Goal: Information Seeking & Learning: Learn about a topic

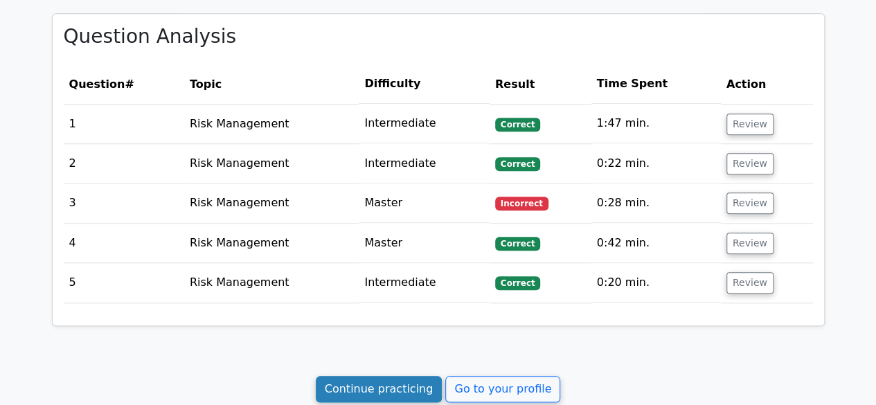
click at [381, 379] on link "Continue practicing" at bounding box center [379, 389] width 127 height 26
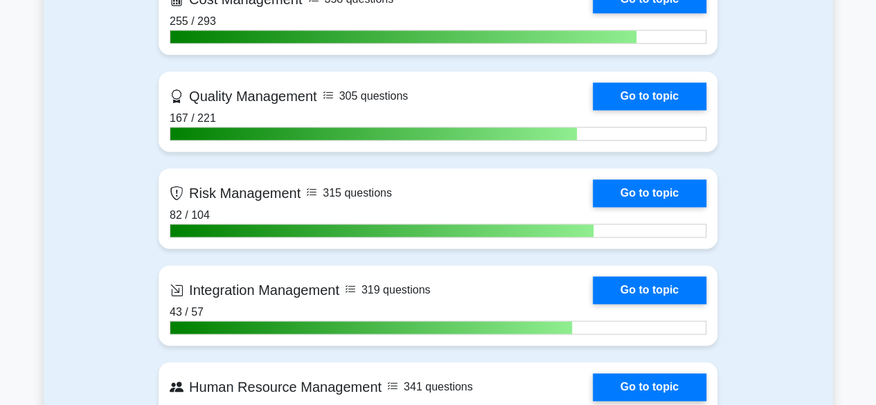
scroll to position [969, 0]
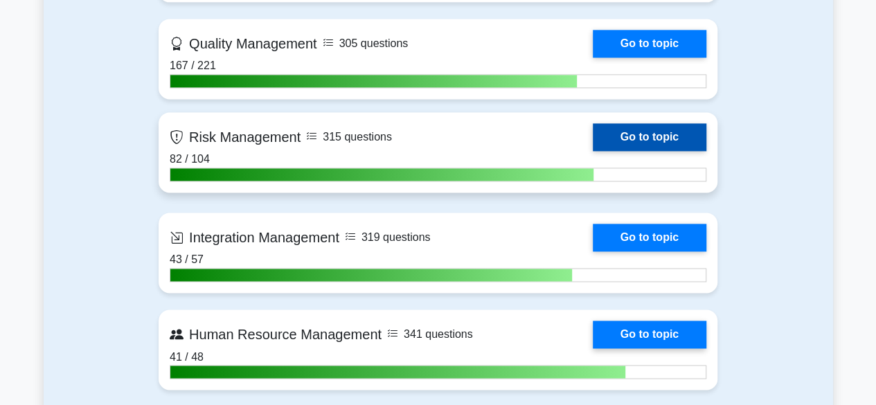
click at [654, 142] on link "Go to topic" at bounding box center [650, 137] width 114 height 28
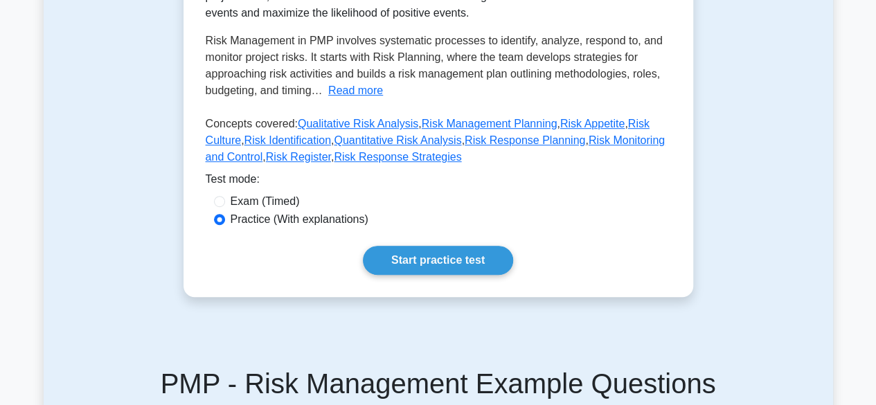
scroll to position [415, 0]
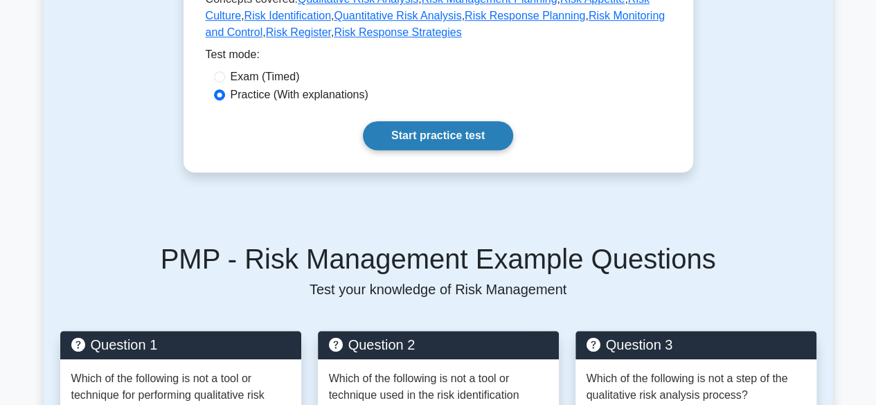
click at [483, 136] on link "Start practice test" at bounding box center [438, 135] width 150 height 29
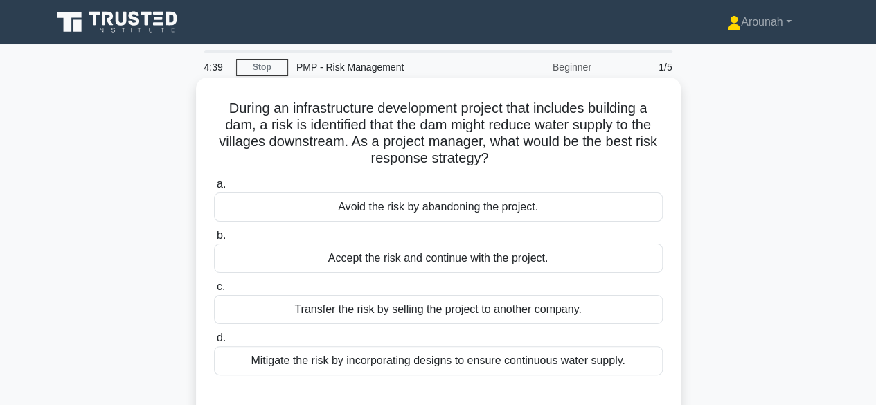
click at [478, 365] on div "Mitigate the risk by incorporating designs to ensure continuous water supply." at bounding box center [438, 360] width 449 height 29
click at [214, 343] on input "d. Mitigate the risk by incorporating designs to ensure continuous water supply." at bounding box center [214, 338] width 0 height 9
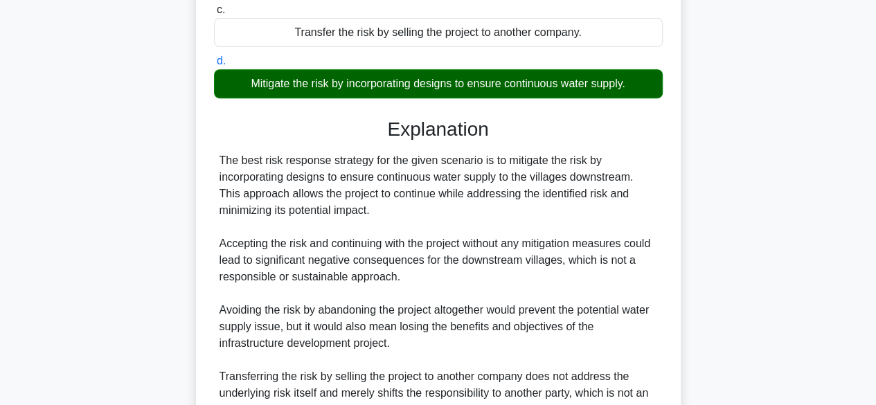
scroll to position [413, 0]
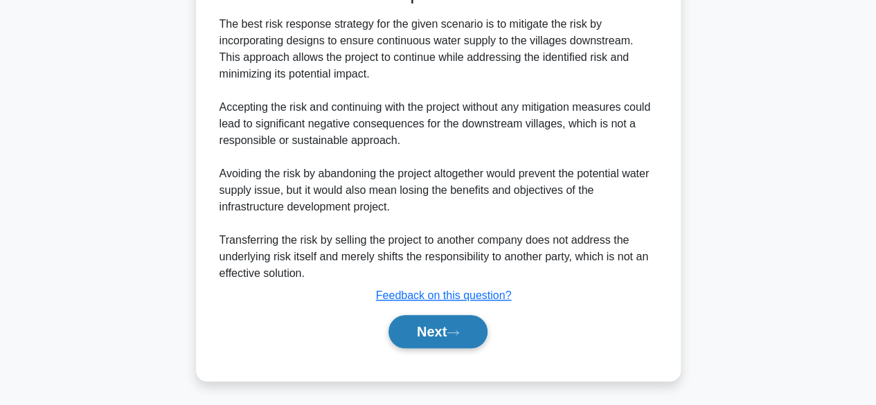
click at [429, 336] on button "Next" at bounding box center [437, 331] width 99 height 33
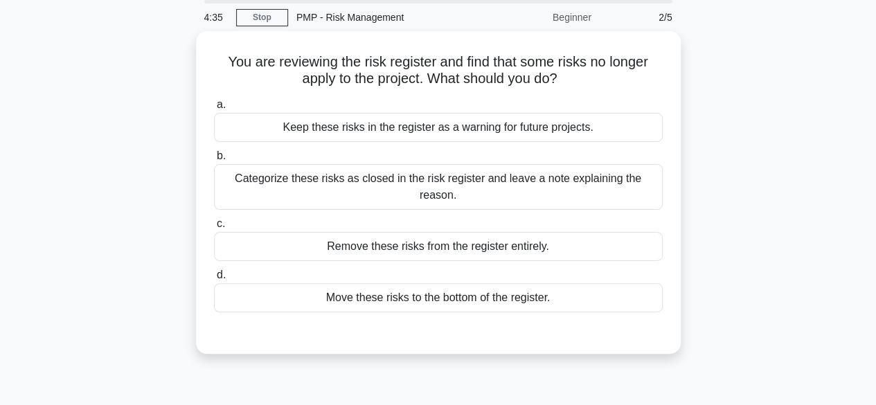
scroll to position [0, 0]
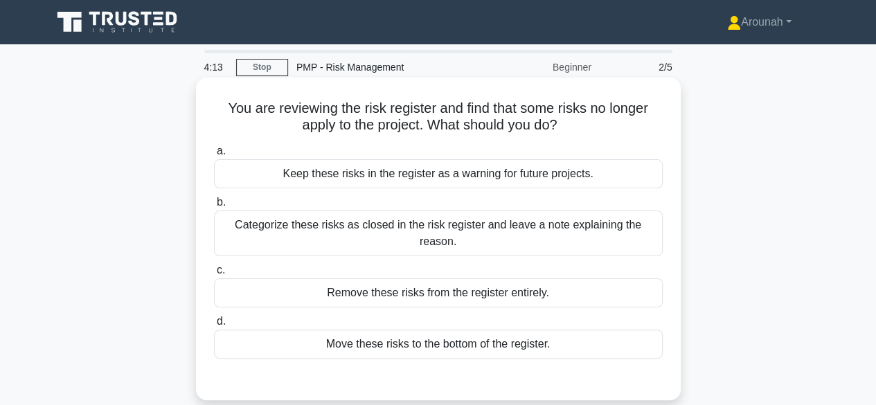
click at [583, 235] on div "Categorize these risks as closed in the risk register and leave a note explaini…" at bounding box center [438, 233] width 449 height 46
click at [214, 207] on input "b. Categorize these risks as closed in the risk register and leave a note expla…" at bounding box center [214, 202] width 0 height 9
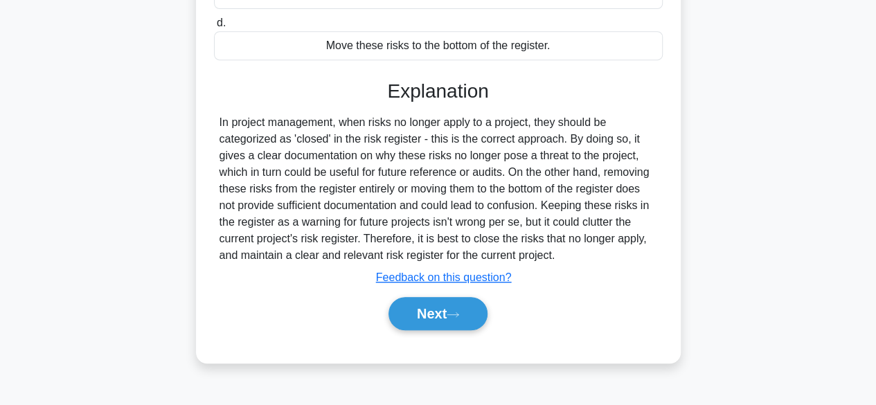
scroll to position [343, 0]
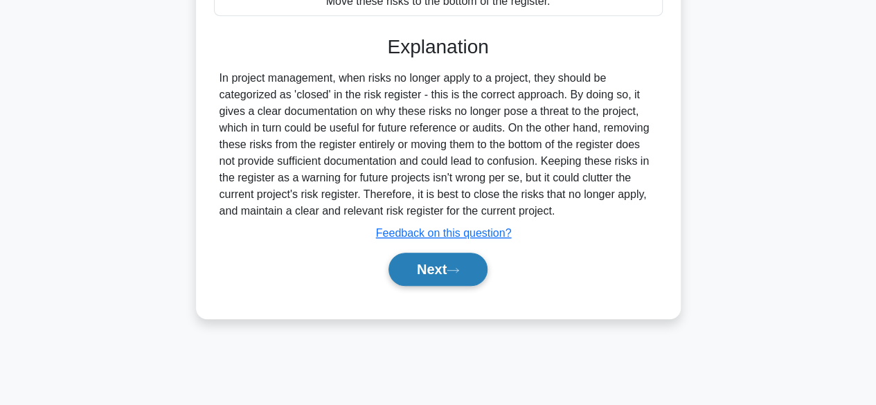
click at [469, 272] on button "Next" at bounding box center [437, 269] width 99 height 33
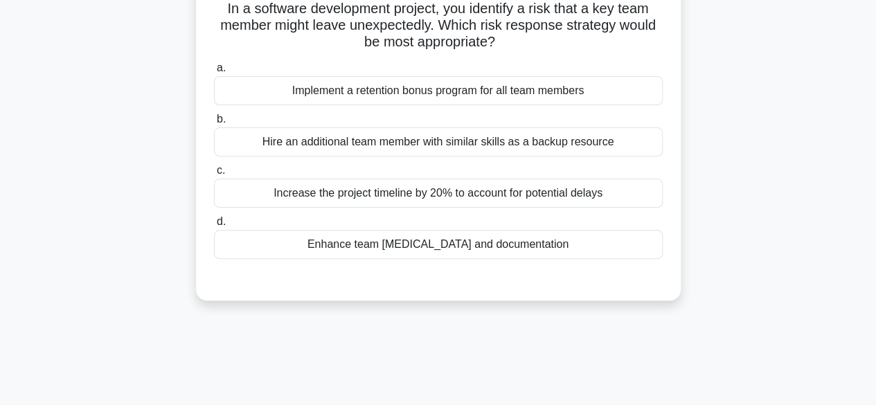
scroll to position [66, 0]
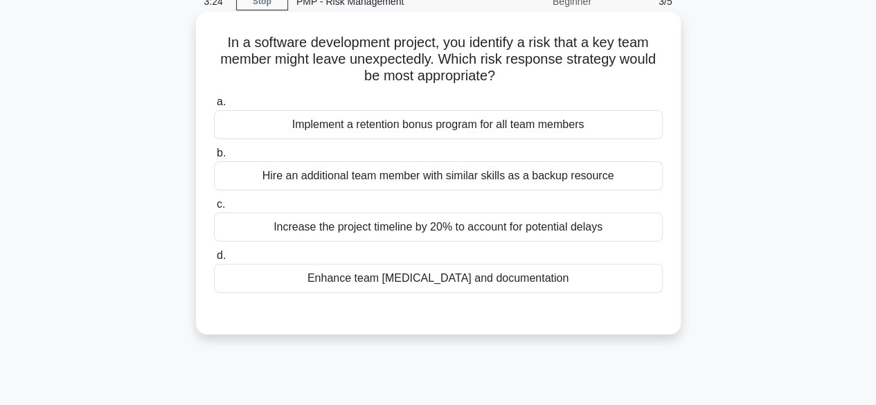
click at [503, 278] on div "Enhance team cross-training and documentation" at bounding box center [438, 278] width 449 height 29
click at [214, 260] on input "d. Enhance team cross-training and documentation" at bounding box center [214, 255] width 0 height 9
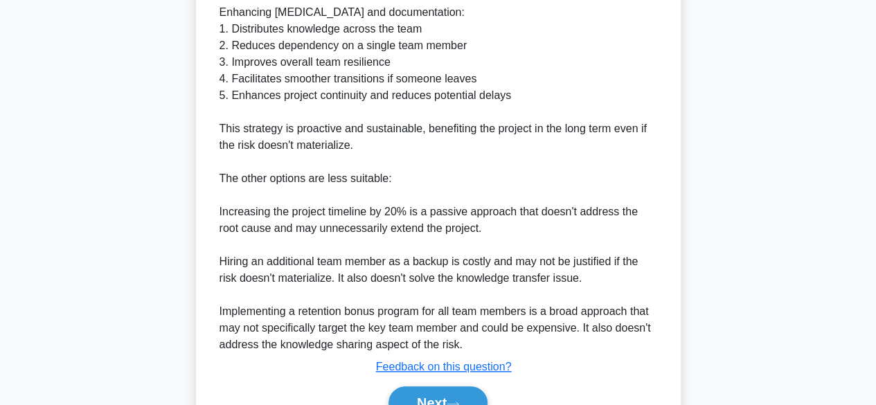
scroll to position [563, 0]
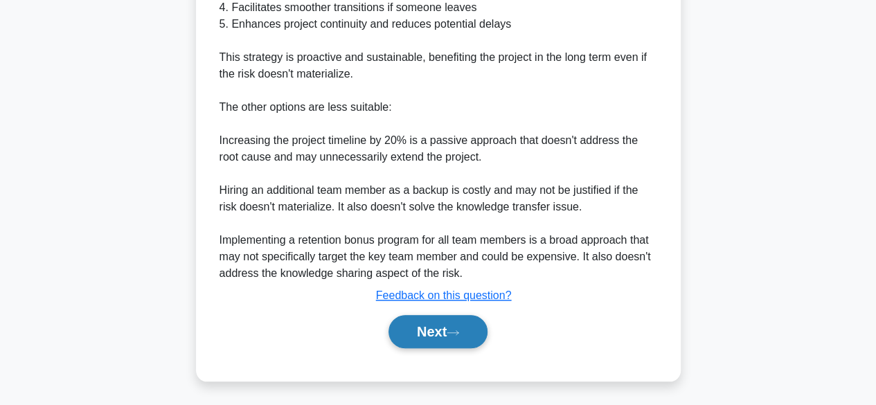
click at [473, 324] on button "Next" at bounding box center [437, 331] width 99 height 33
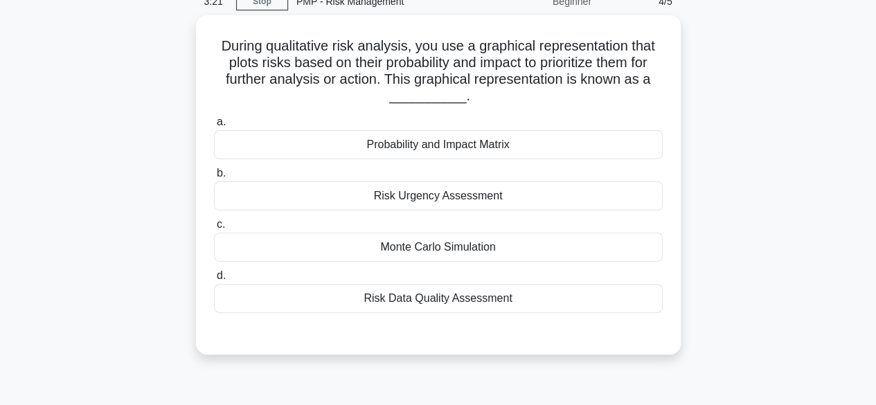
scroll to position [0, 0]
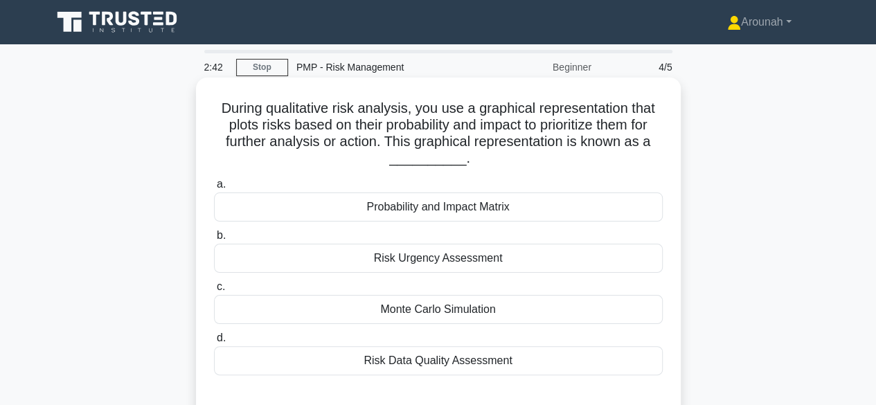
click at [514, 208] on div "Probability and Impact Matrix" at bounding box center [438, 206] width 449 height 29
click at [214, 189] on input "a. Probability and Impact Matrix" at bounding box center [214, 184] width 0 height 9
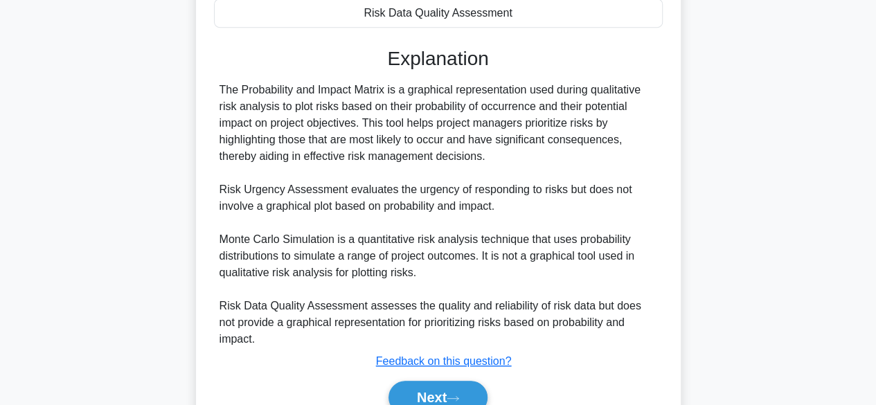
scroll to position [397, 0]
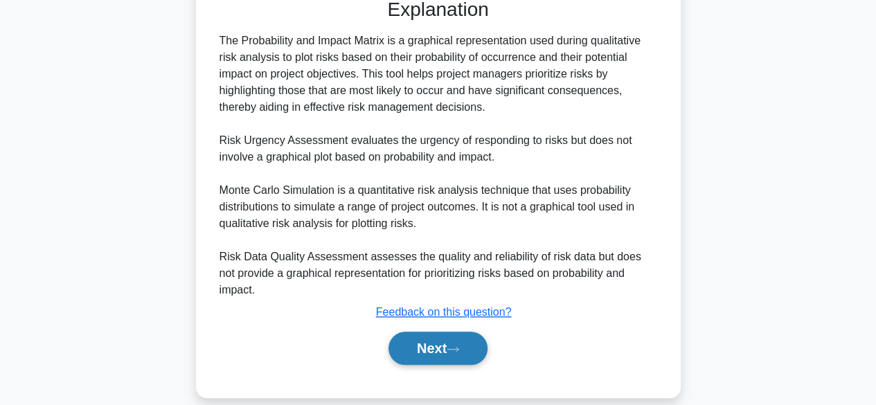
click at [485, 333] on button "Next" at bounding box center [437, 348] width 99 height 33
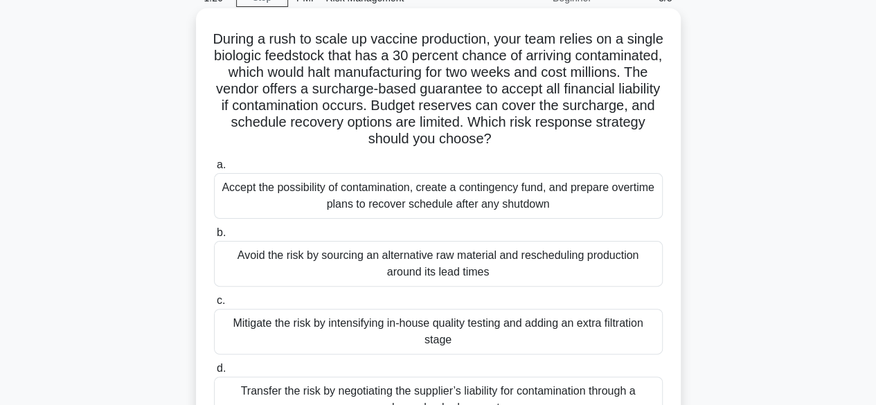
scroll to position [138, 0]
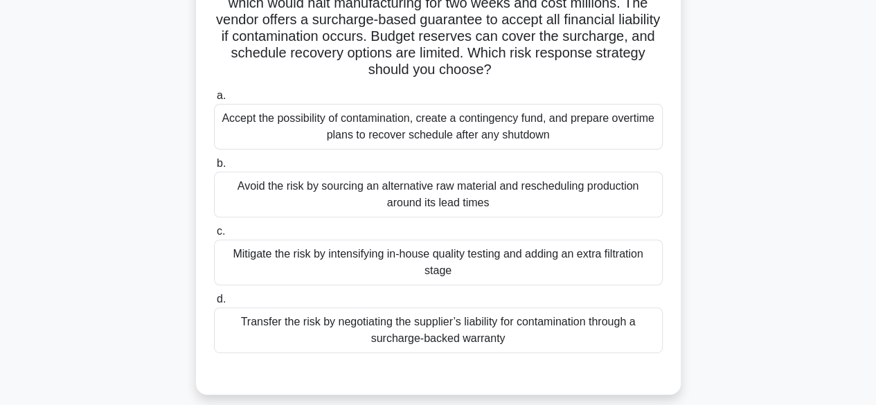
click at [564, 269] on div "Mitigate the risk by intensifying in-house quality testing and adding an extra …" at bounding box center [438, 263] width 449 height 46
click at [214, 236] on input "c. Mitigate the risk by intensifying in-house quality testing and adding an ext…" at bounding box center [214, 231] width 0 height 9
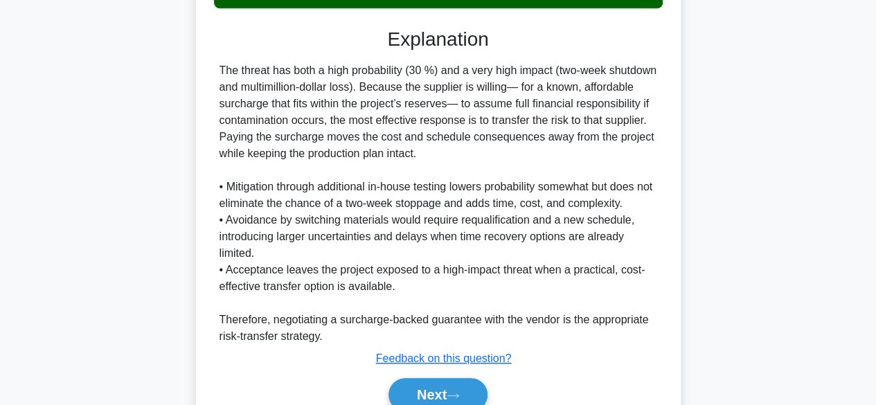
scroll to position [548, 0]
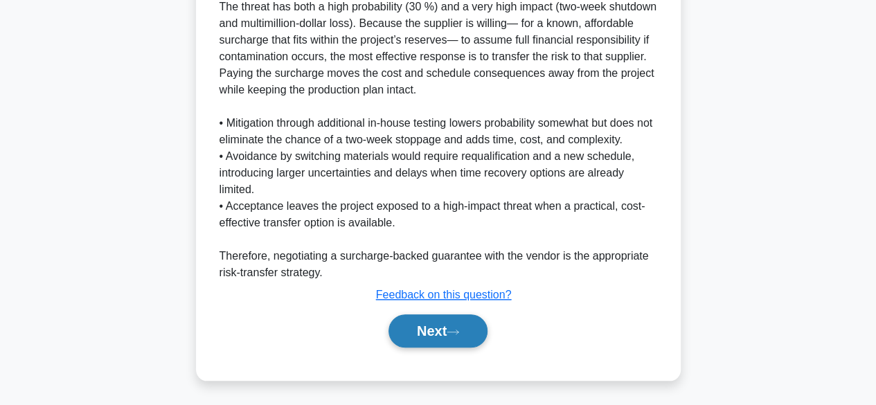
click at [442, 327] on button "Next" at bounding box center [437, 330] width 99 height 33
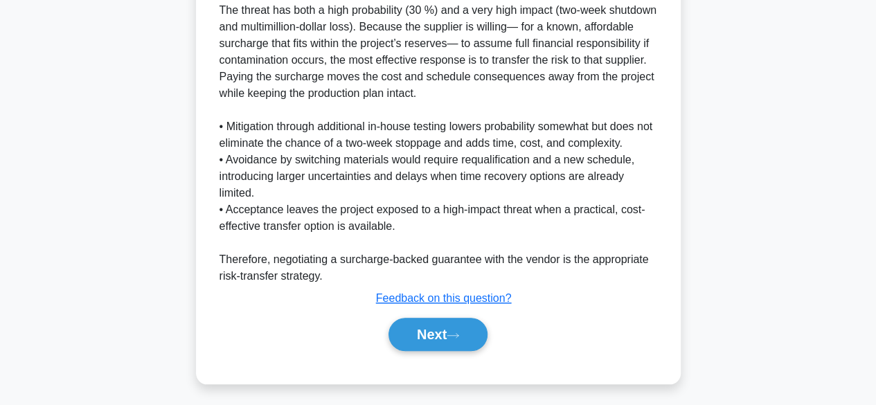
scroll to position [501, 0]
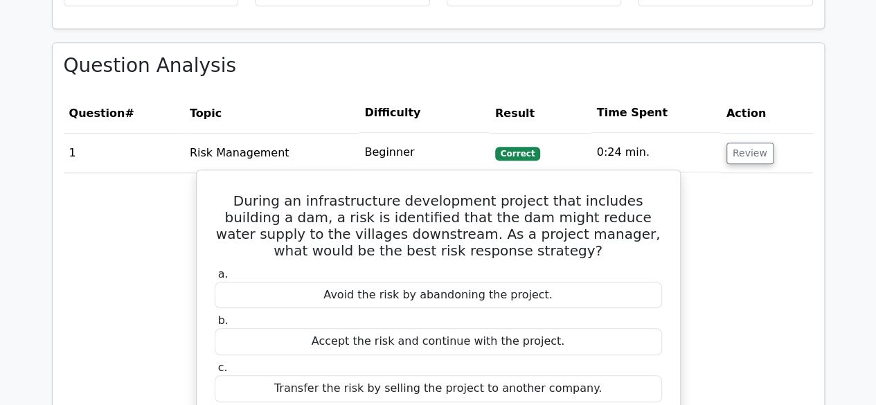
scroll to position [554, 0]
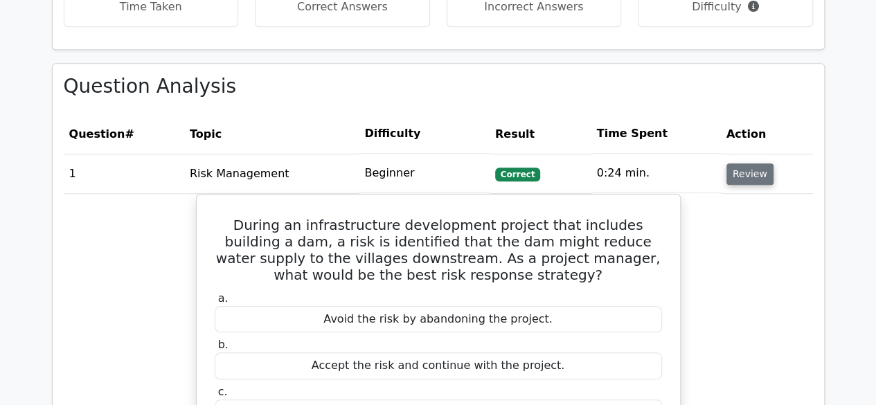
click at [752, 177] on button "Review" at bounding box center [749, 173] width 47 height 21
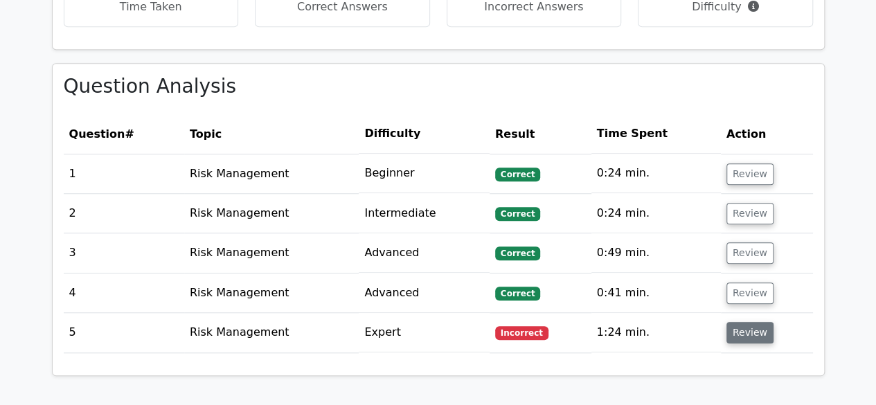
click at [752, 335] on button "Review" at bounding box center [749, 332] width 47 height 21
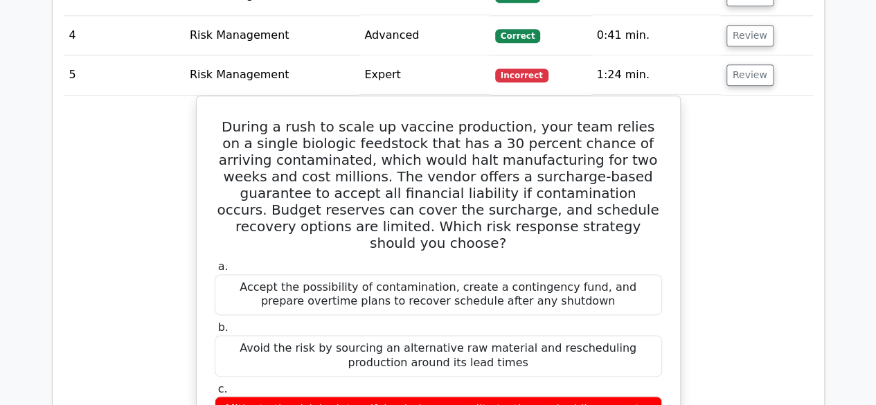
scroll to position [831, 0]
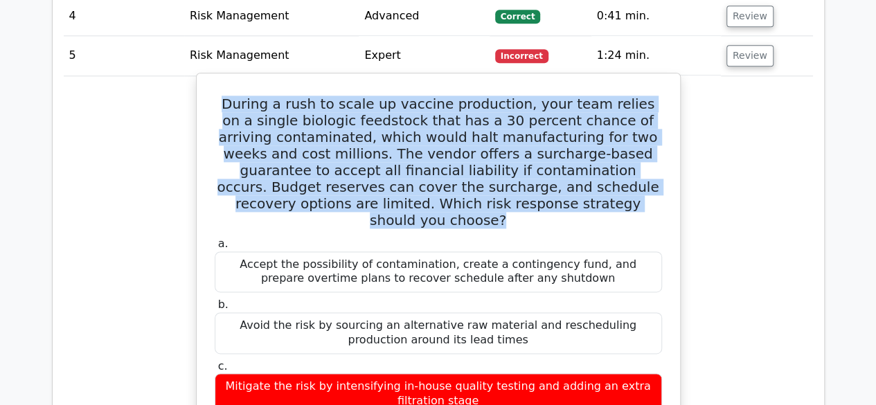
drag, startPoint x: 229, startPoint y: 96, endPoint x: 550, endPoint y: 193, distance: 334.9
click at [566, 197] on h5 "During a rush to scale up vaccine production, your team relies on a single biol…" at bounding box center [438, 162] width 450 height 133
copy h5 "During a rush to scale up vaccine production, your team relies on a single biol…"
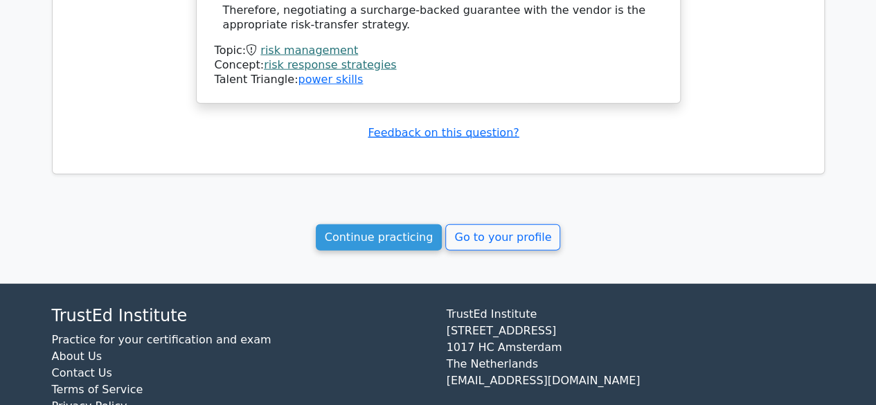
scroll to position [1609, 0]
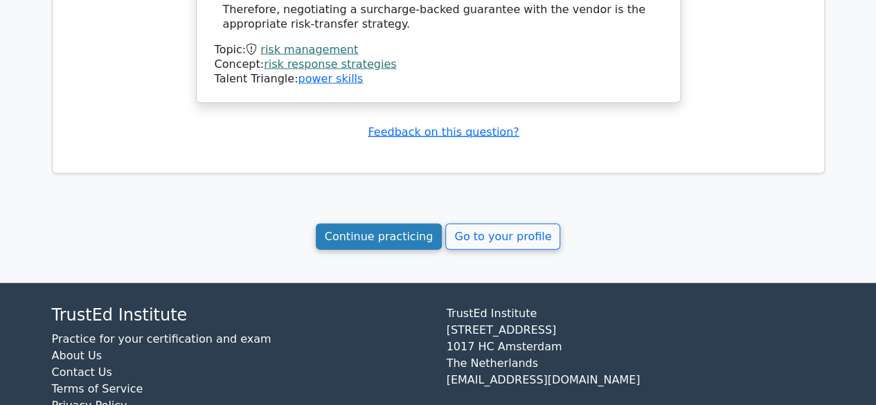
click at [389, 224] on link "Continue practicing" at bounding box center [379, 237] width 127 height 26
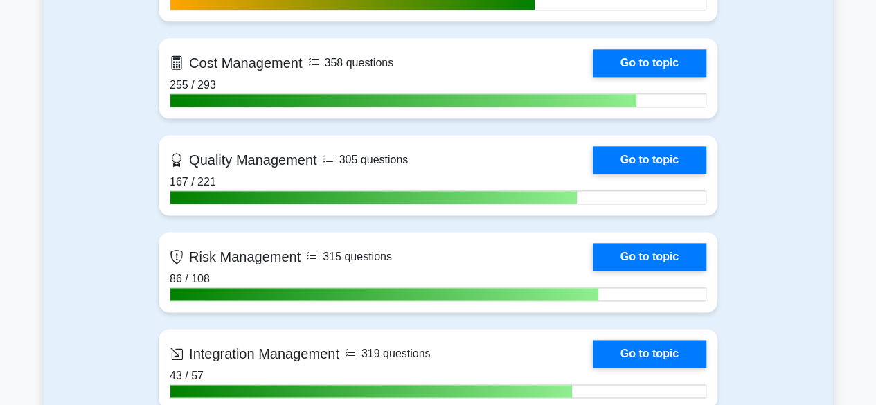
scroll to position [900, 0]
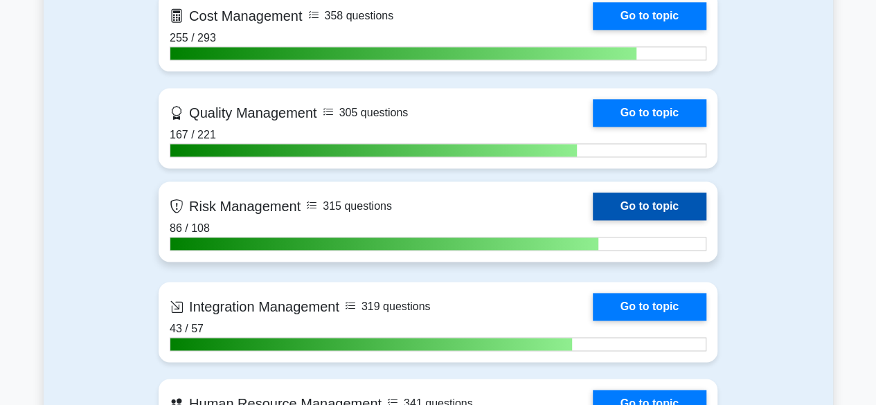
click at [638, 197] on link "Go to topic" at bounding box center [650, 206] width 114 height 28
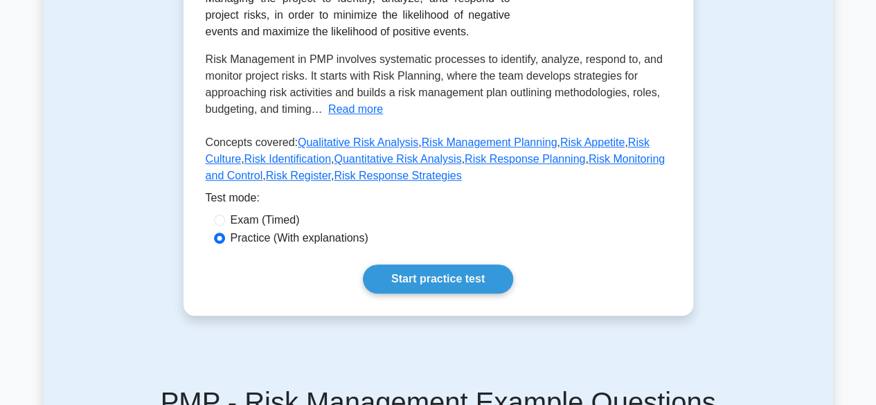
scroll to position [277, 0]
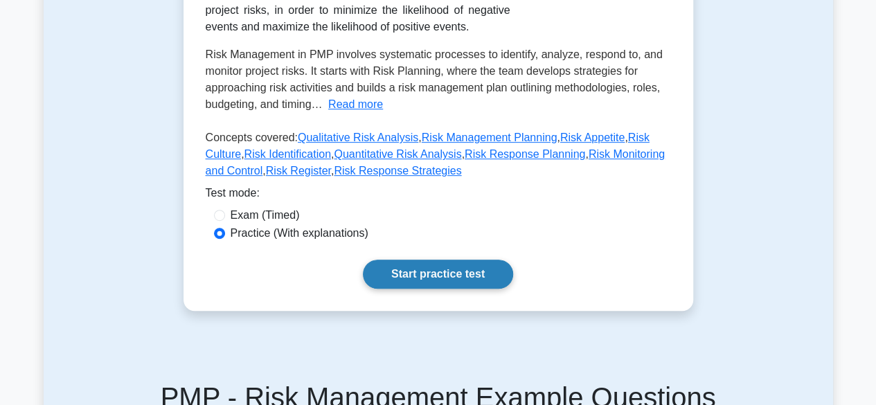
click at [454, 276] on link "Start practice test" at bounding box center [438, 274] width 150 height 29
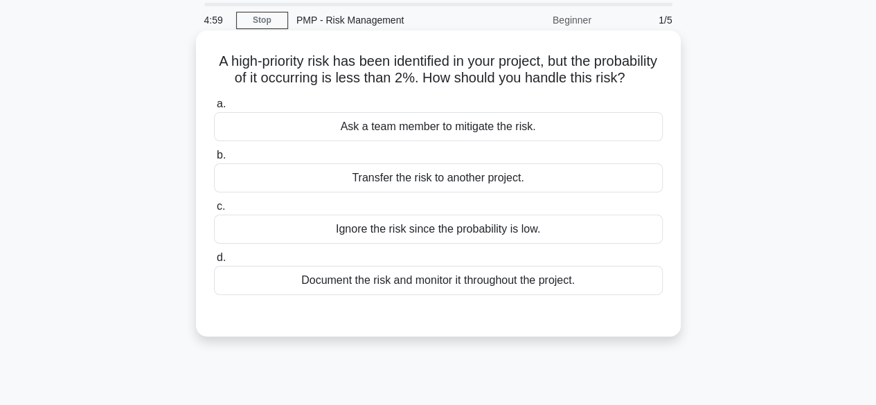
scroll to position [69, 0]
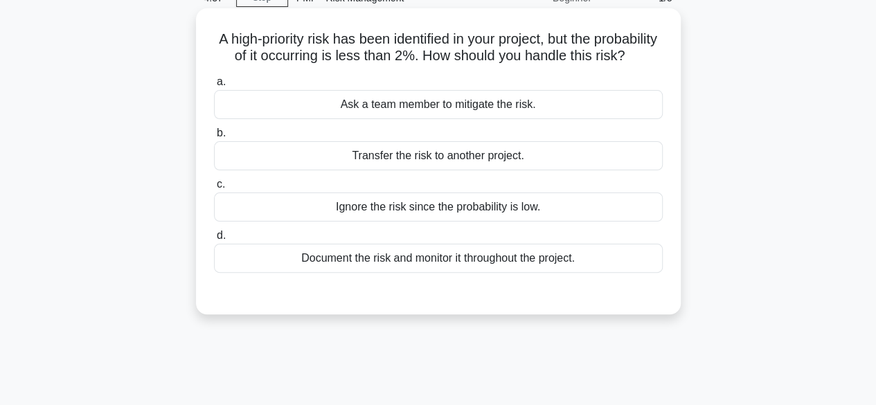
click at [514, 273] on div "Document the risk and monitor it throughout the project." at bounding box center [438, 258] width 449 height 29
click at [214, 240] on input "d. Document the risk and monitor it throughout the project." at bounding box center [214, 235] width 0 height 9
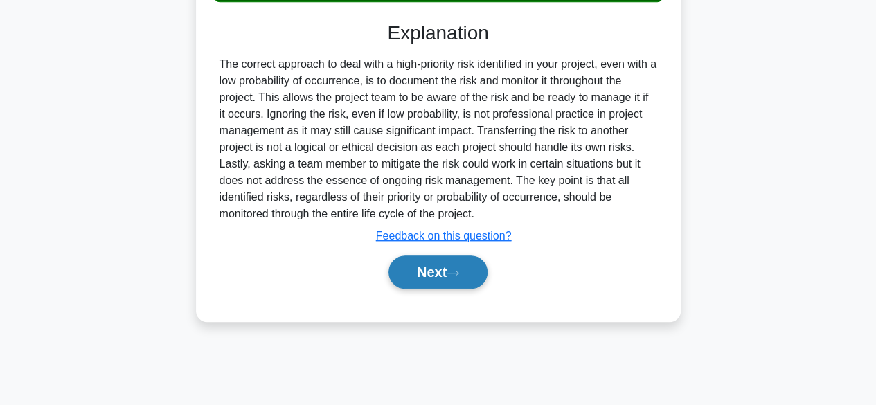
scroll to position [343, 0]
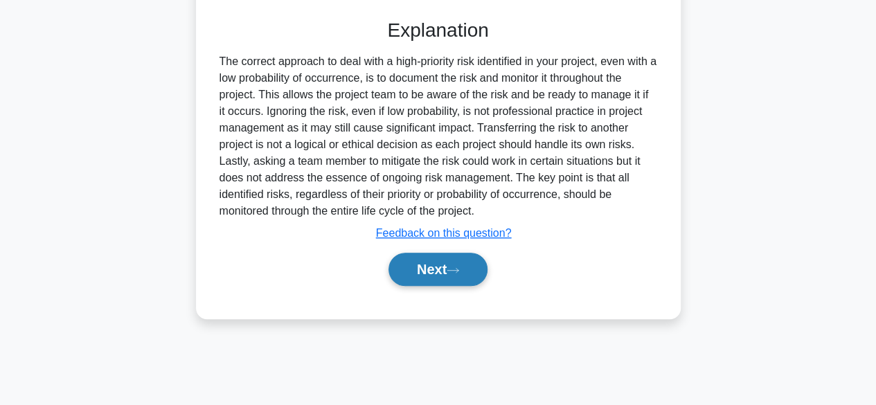
click at [475, 286] on button "Next" at bounding box center [437, 269] width 99 height 33
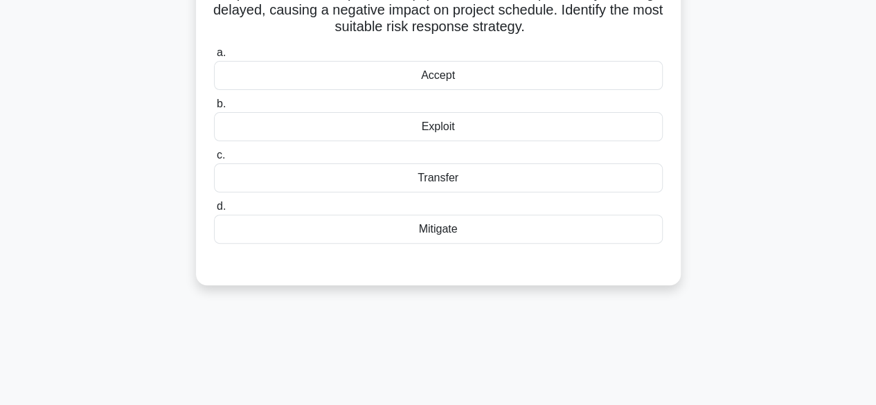
scroll to position [66, 0]
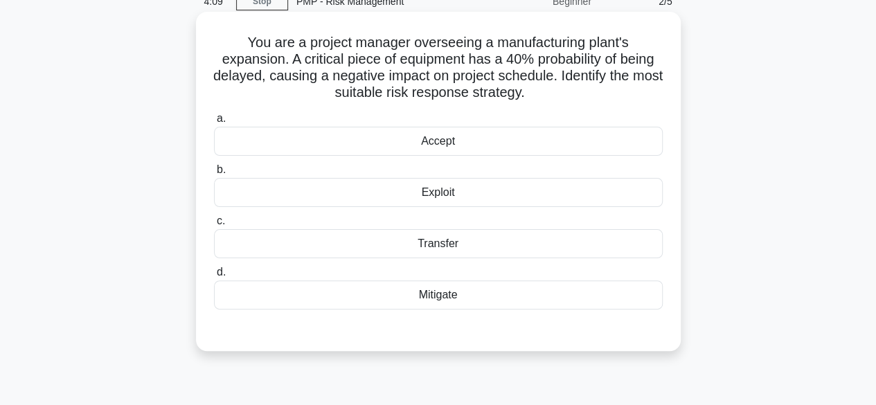
click at [472, 299] on div "Mitigate" at bounding box center [438, 294] width 449 height 29
click at [214, 277] on input "d. Mitigate" at bounding box center [214, 272] width 0 height 9
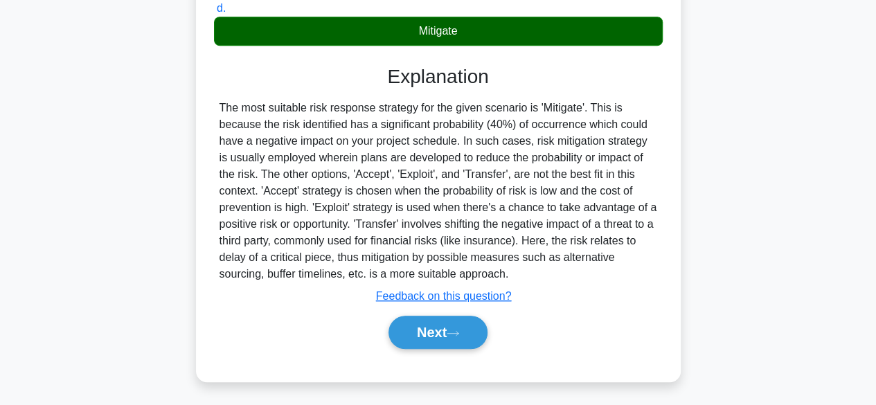
scroll to position [343, 0]
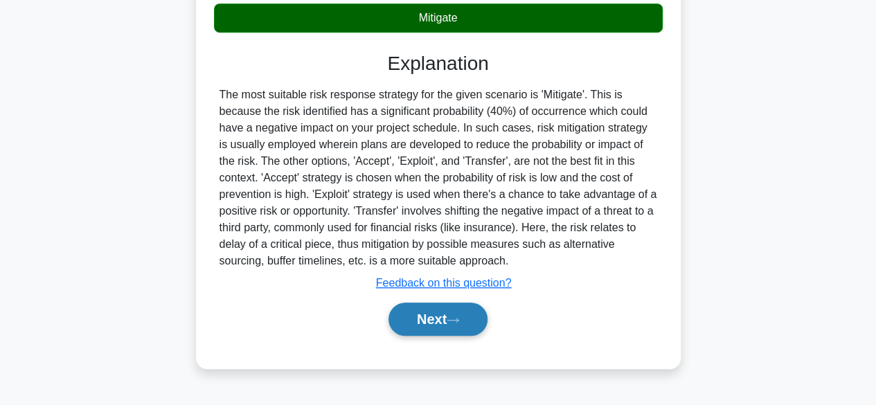
click at [415, 316] on button "Next" at bounding box center [437, 319] width 99 height 33
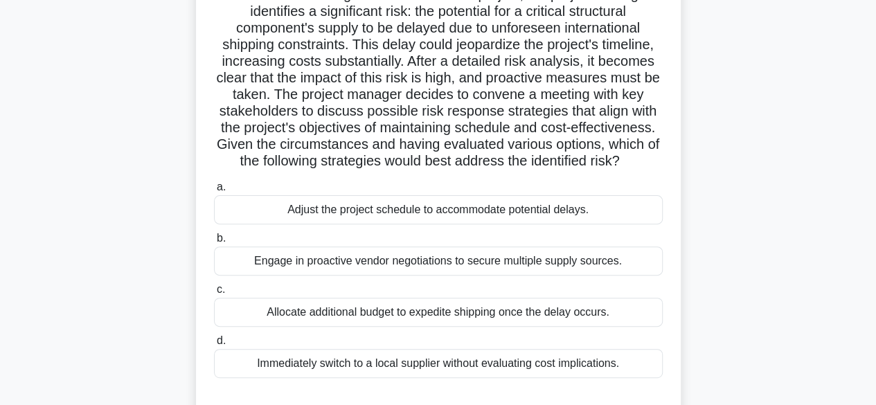
scroll to position [135, 0]
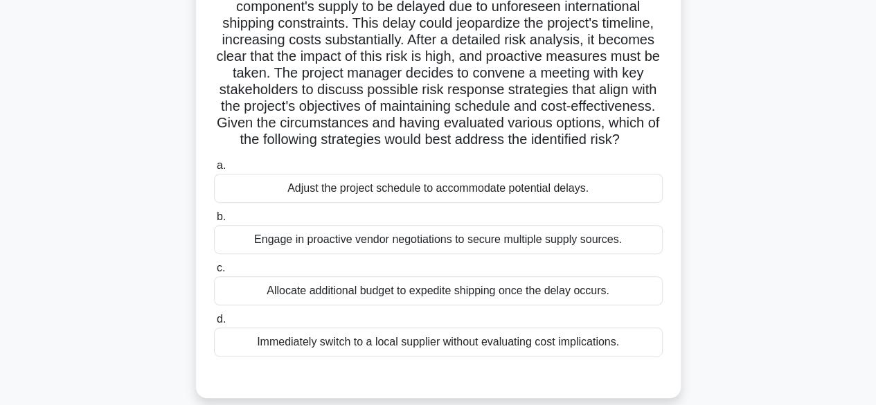
click at [474, 196] on div "Adjust the project schedule to accommodate potential delays." at bounding box center [438, 188] width 449 height 29
click at [214, 170] on input "a. Adjust the project schedule to accommodate potential delays." at bounding box center [214, 165] width 0 height 9
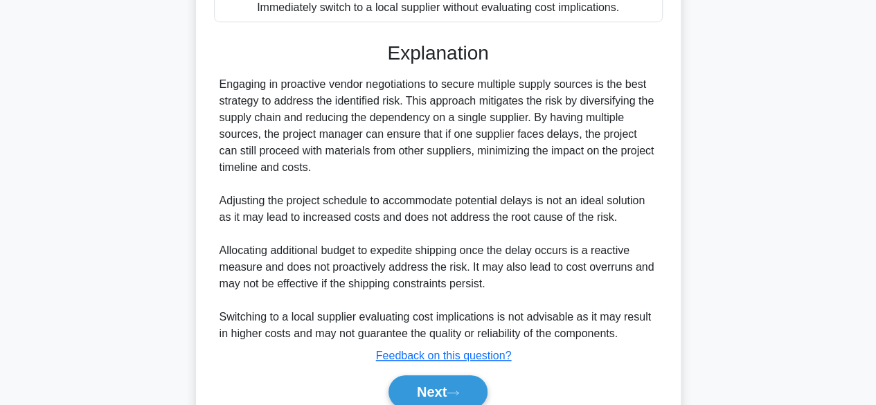
scroll to position [481, 0]
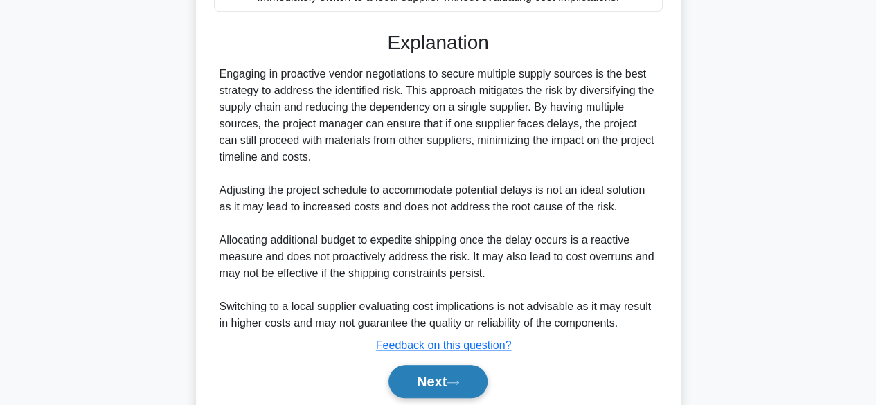
click at [464, 375] on button "Next" at bounding box center [437, 381] width 99 height 33
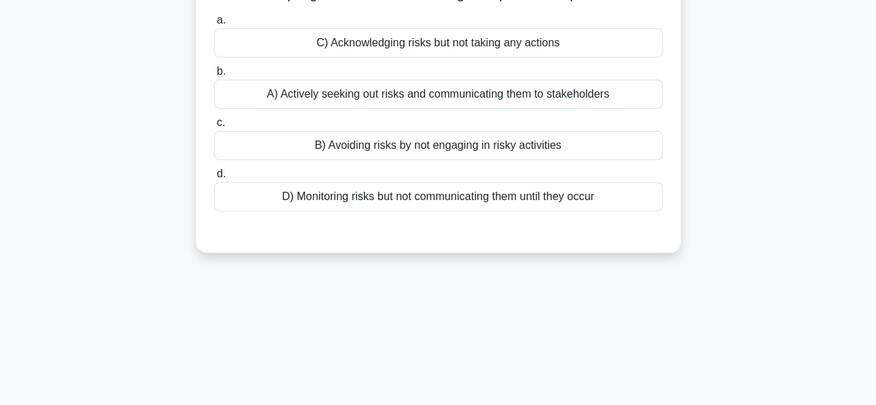
scroll to position [66, 0]
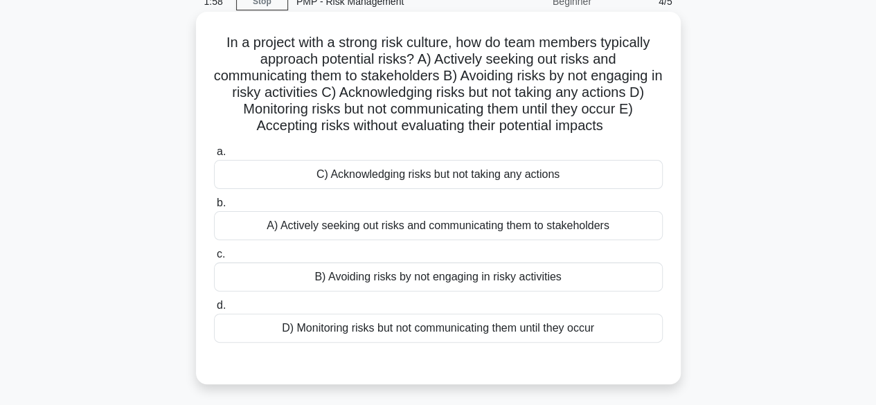
click at [438, 228] on div "A) Actively seeking out risks and communicating them to stakeholders" at bounding box center [438, 225] width 449 height 29
click at [214, 208] on input "b. A) Actively seeking out risks and communicating them to stakeholders" at bounding box center [214, 203] width 0 height 9
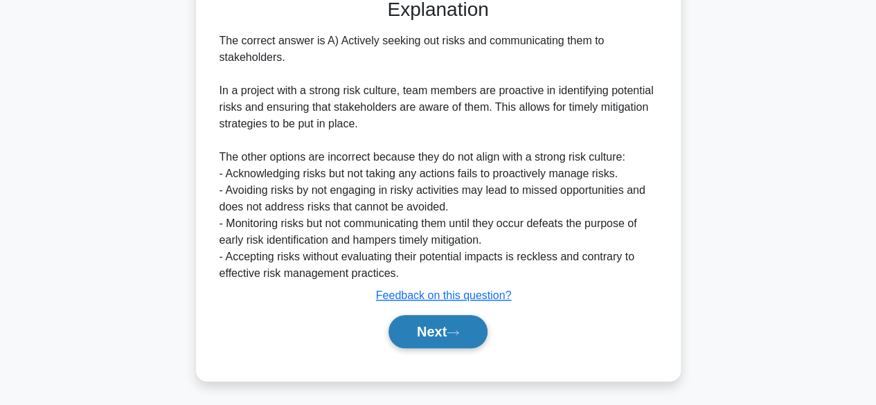
click at [432, 328] on button "Next" at bounding box center [437, 331] width 99 height 33
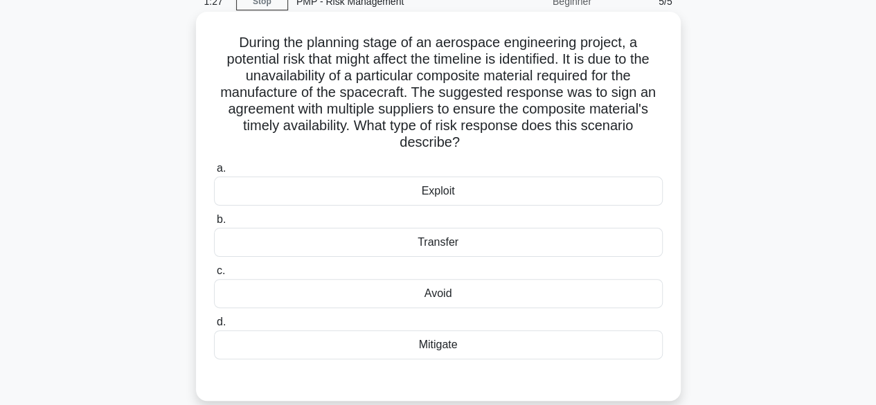
click at [431, 346] on div "Mitigate" at bounding box center [438, 344] width 449 height 29
click at [214, 327] on input "d. Mitigate" at bounding box center [214, 322] width 0 height 9
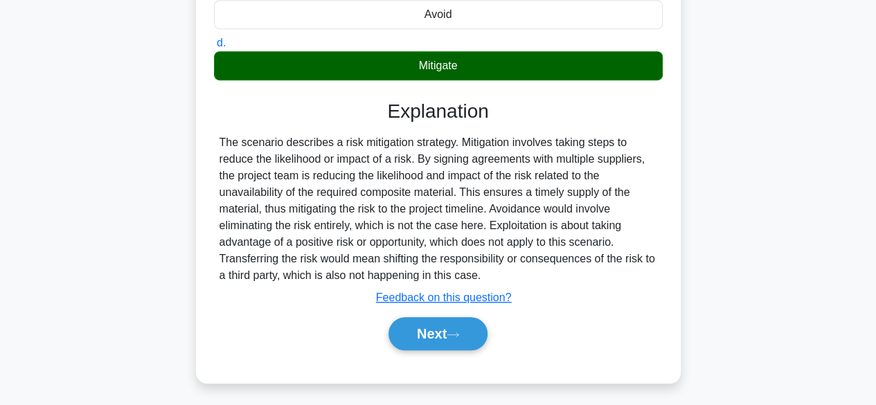
scroll to position [347, 0]
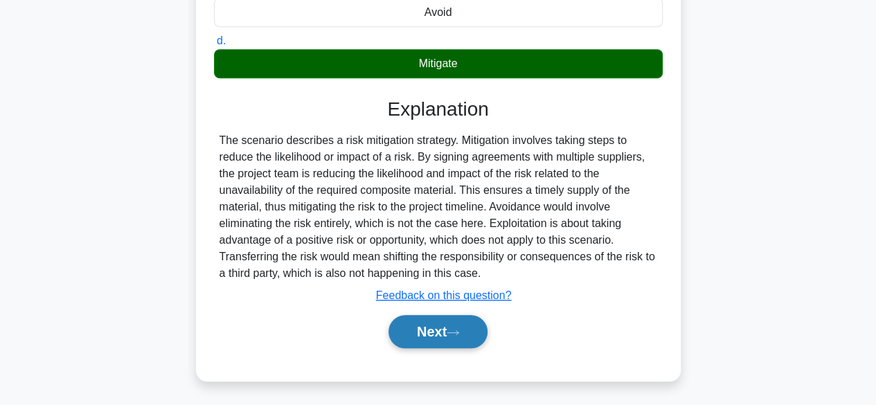
click at [431, 321] on button "Next" at bounding box center [437, 331] width 99 height 33
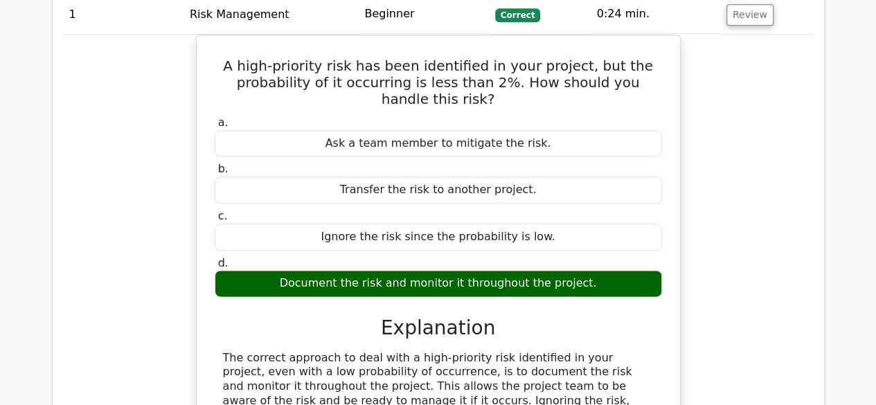
scroll to position [485, 0]
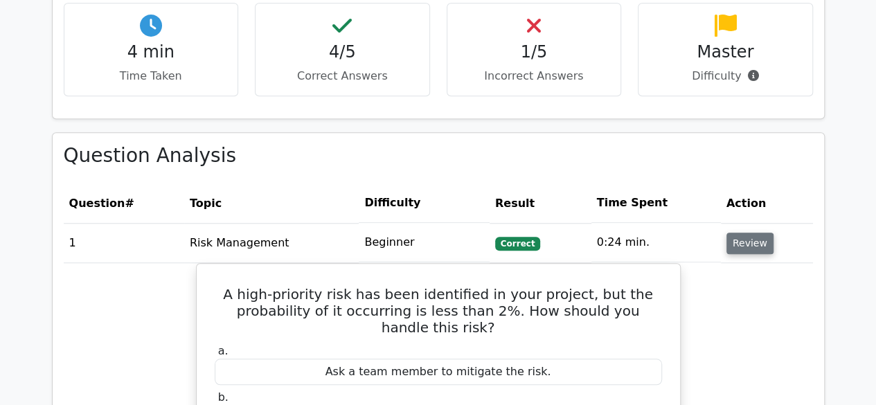
click at [753, 247] on button "Review" at bounding box center [749, 243] width 47 height 21
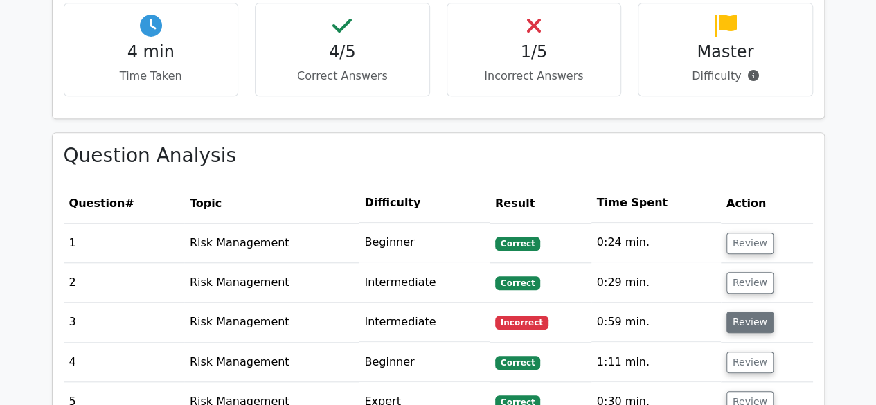
click at [753, 321] on button "Review" at bounding box center [749, 322] width 47 height 21
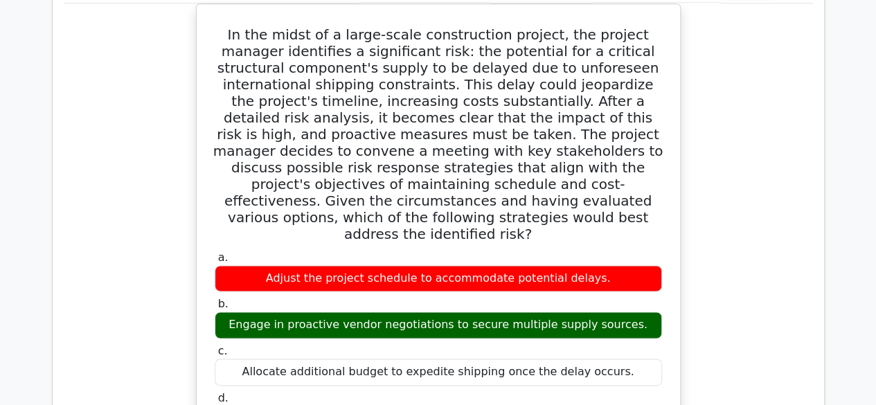
scroll to position [762, 0]
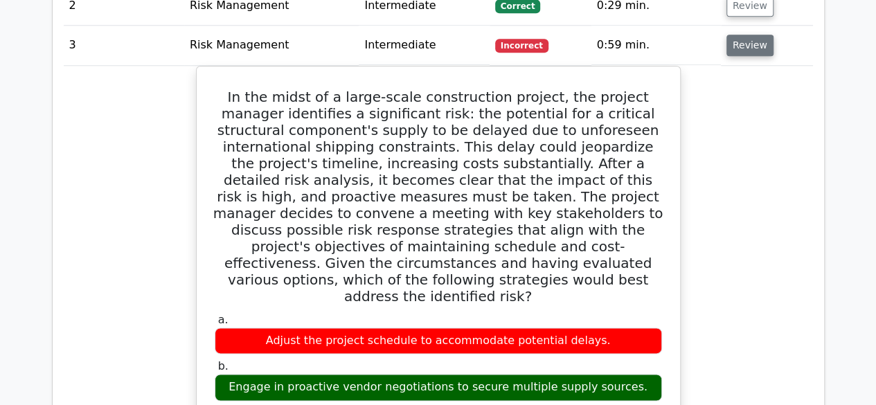
click at [746, 52] on button "Review" at bounding box center [749, 45] width 47 height 21
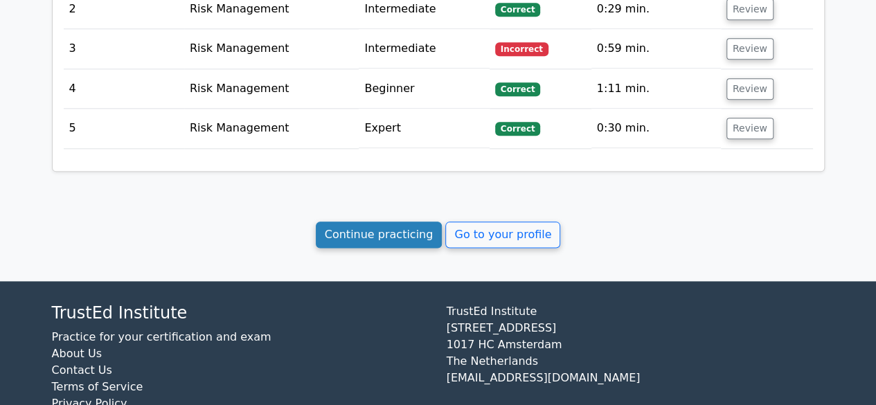
click at [373, 228] on link "Continue practicing" at bounding box center [379, 235] width 127 height 26
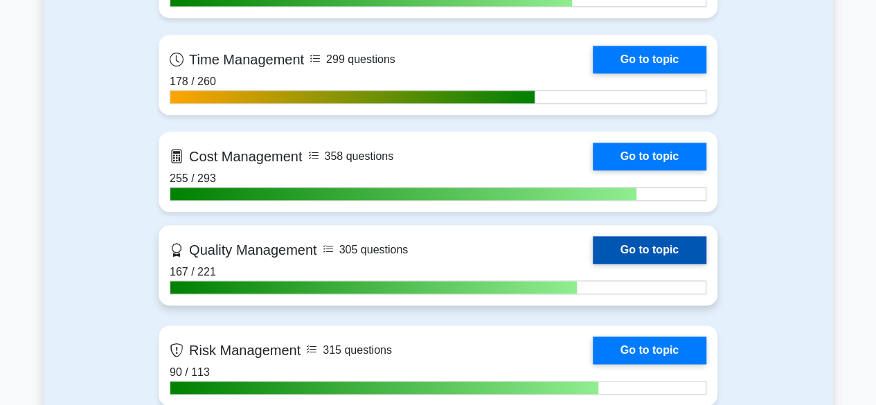
scroll to position [831, 0]
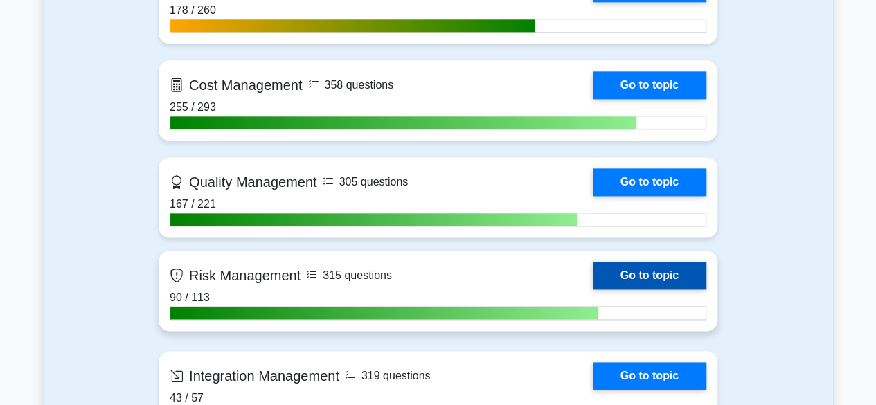
click at [659, 280] on link "Go to topic" at bounding box center [650, 276] width 114 height 28
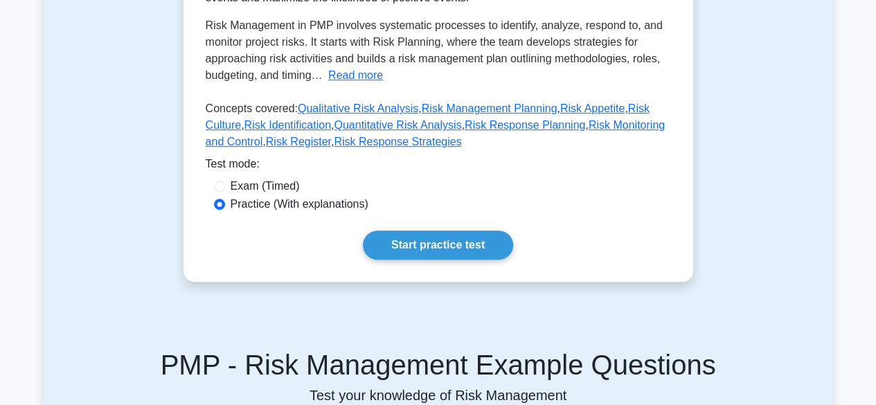
scroll to position [346, 0]
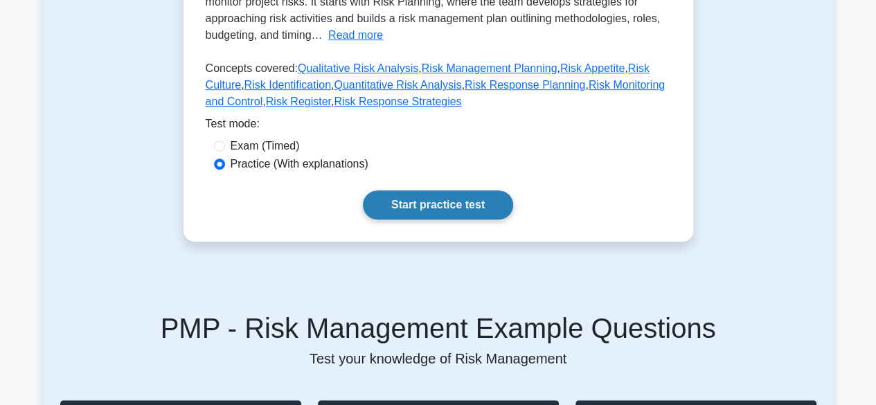
click at [454, 208] on link "Start practice test" at bounding box center [438, 204] width 150 height 29
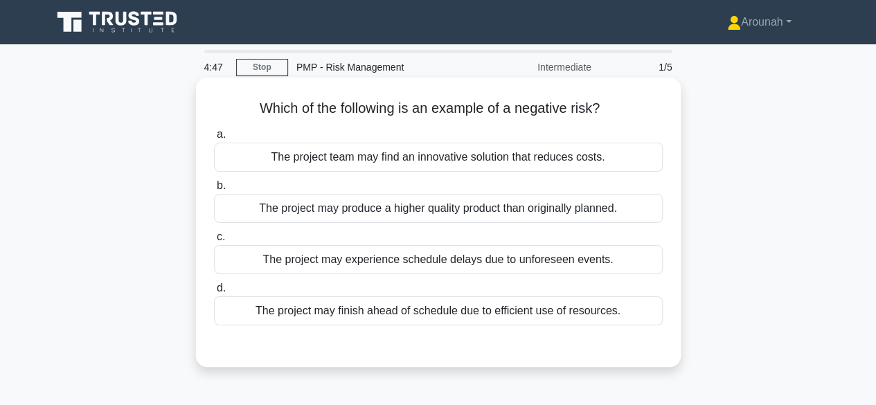
click at [551, 264] on div "The project may experience schedule delays due to unforeseen events." at bounding box center [438, 259] width 449 height 29
click at [214, 242] on input "c. The project may experience schedule delays due to unforeseen events." at bounding box center [214, 237] width 0 height 9
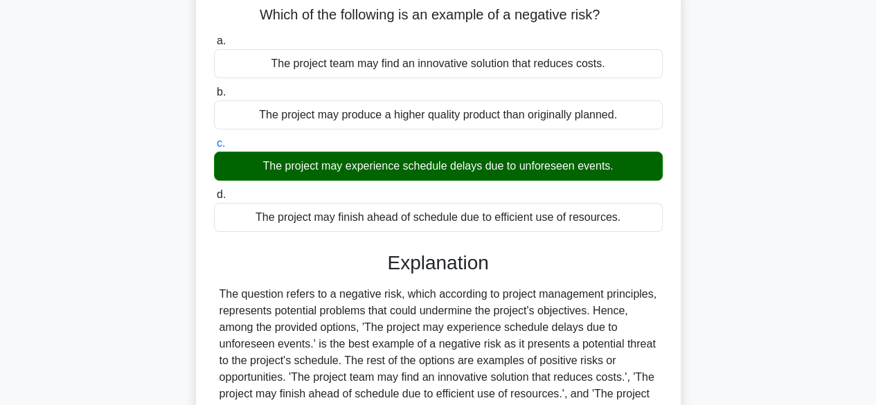
scroll to position [343, 0]
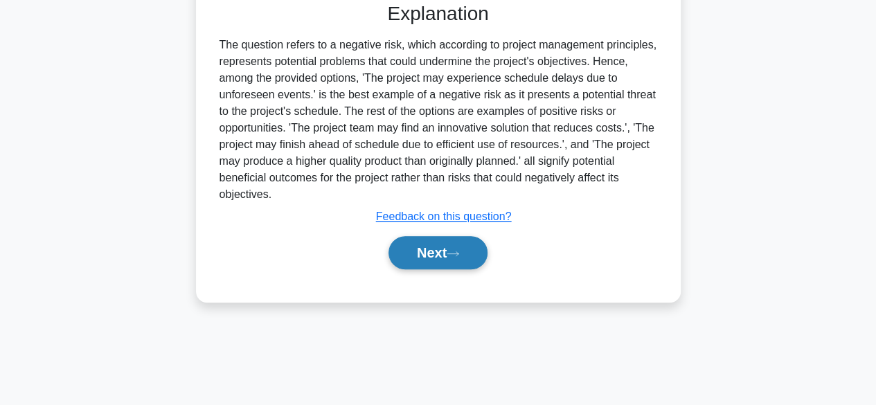
click at [440, 252] on button "Next" at bounding box center [437, 252] width 99 height 33
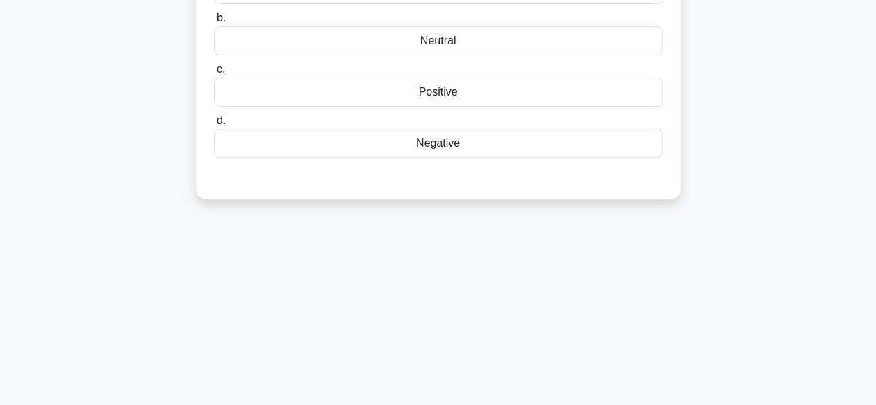
scroll to position [66, 0]
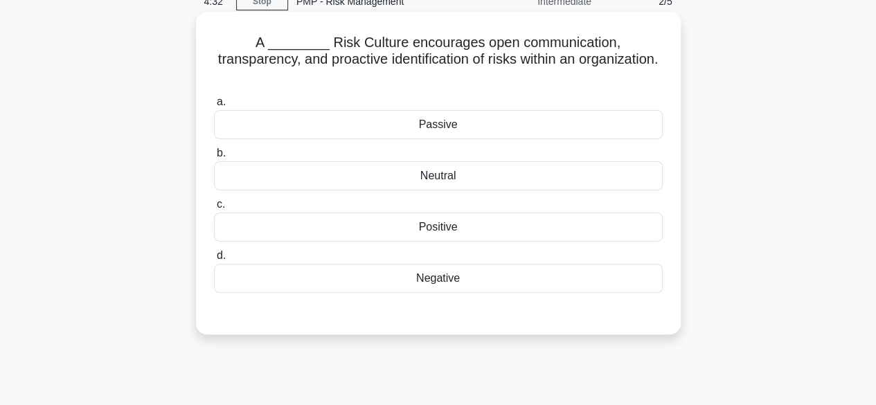
click at [473, 213] on div "Positive" at bounding box center [438, 227] width 449 height 29
click at [214, 209] on input "c. Positive" at bounding box center [214, 204] width 0 height 9
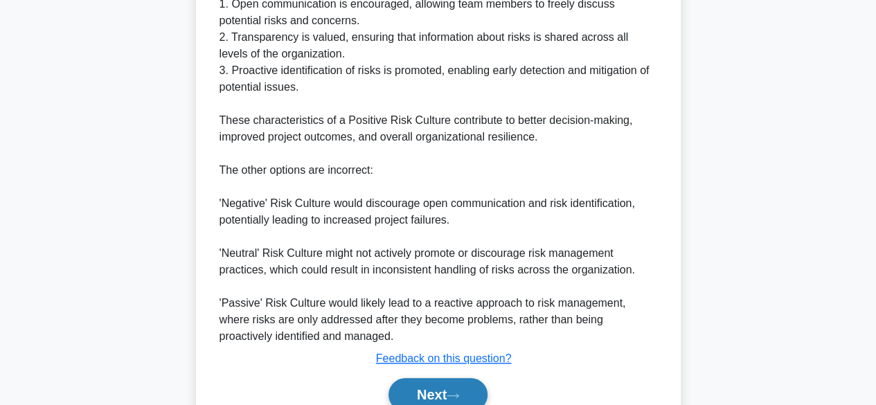
scroll to position [546, 0]
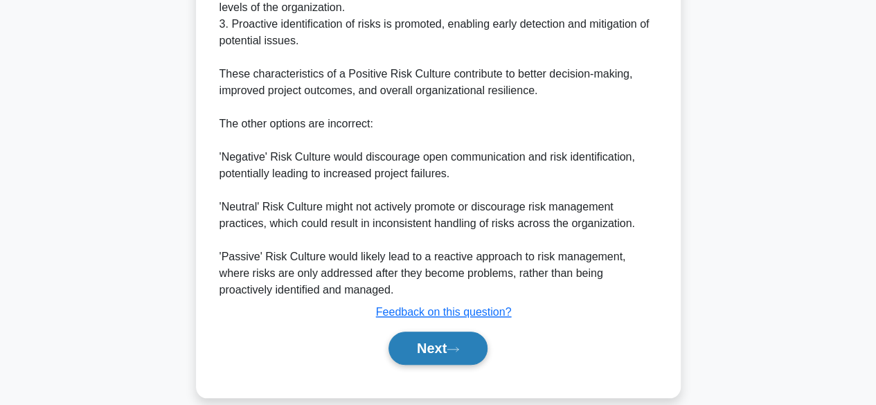
click at [445, 339] on button "Next" at bounding box center [437, 348] width 99 height 33
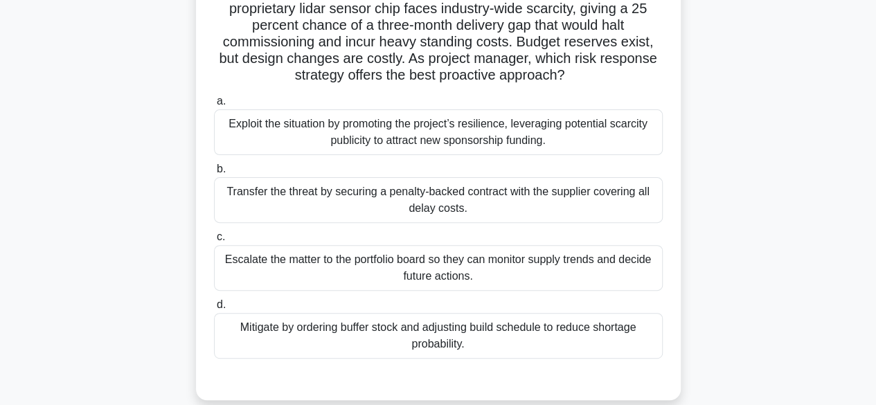
scroll to position [138, 0]
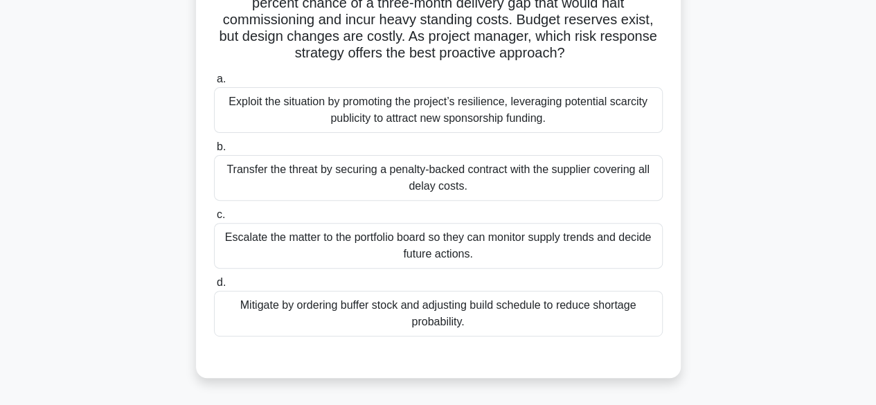
click at [445, 314] on div "Mitigate by ordering buffer stock and adjusting build schedule to reduce shorta…" at bounding box center [438, 314] width 449 height 46
click at [214, 287] on input "d. Mitigate by ordering buffer stock and adjusting build schedule to reduce sho…" at bounding box center [214, 282] width 0 height 9
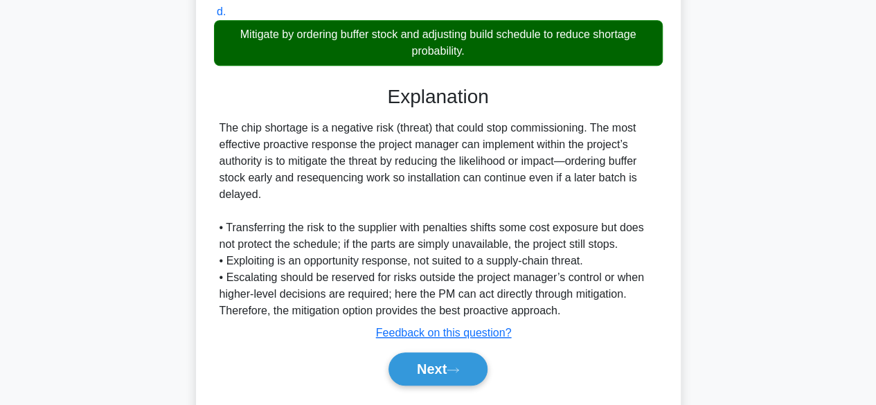
scroll to position [447, 0]
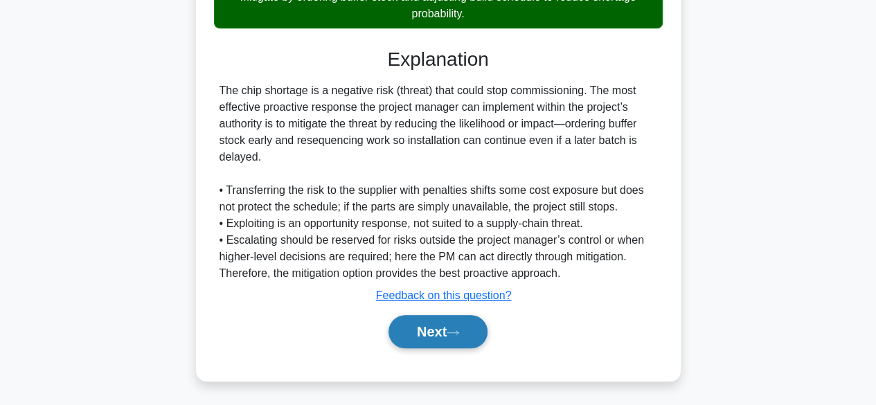
click at [428, 330] on button "Next" at bounding box center [437, 331] width 99 height 33
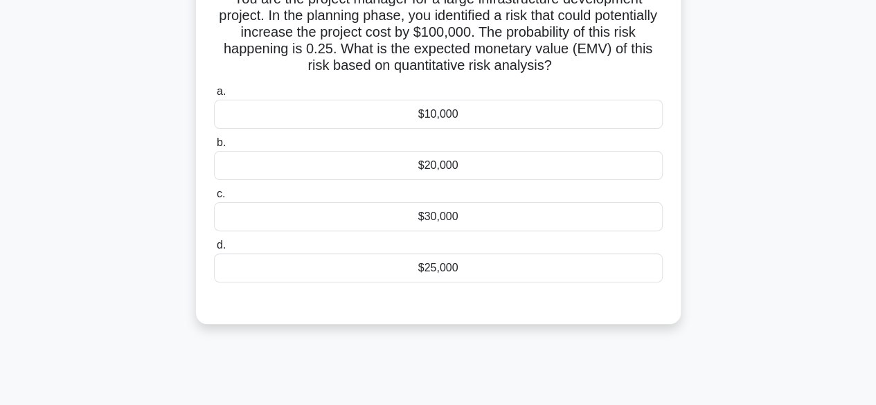
scroll to position [66, 0]
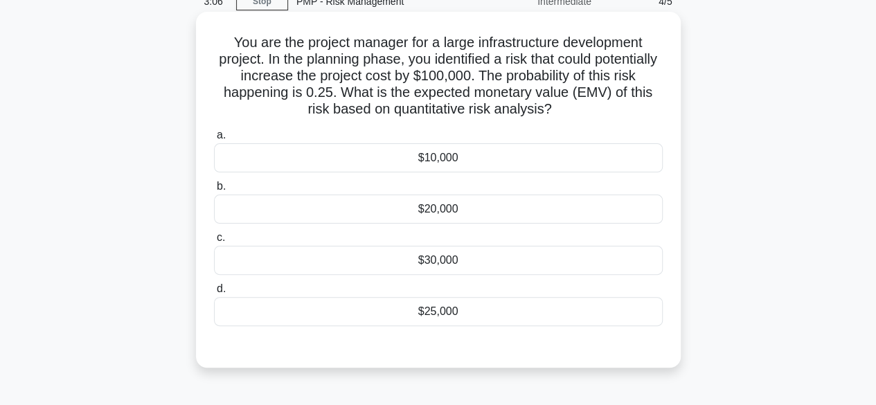
click at [421, 307] on div "$25,000" at bounding box center [438, 311] width 449 height 29
click at [214, 294] on input "d. $25,000" at bounding box center [214, 289] width 0 height 9
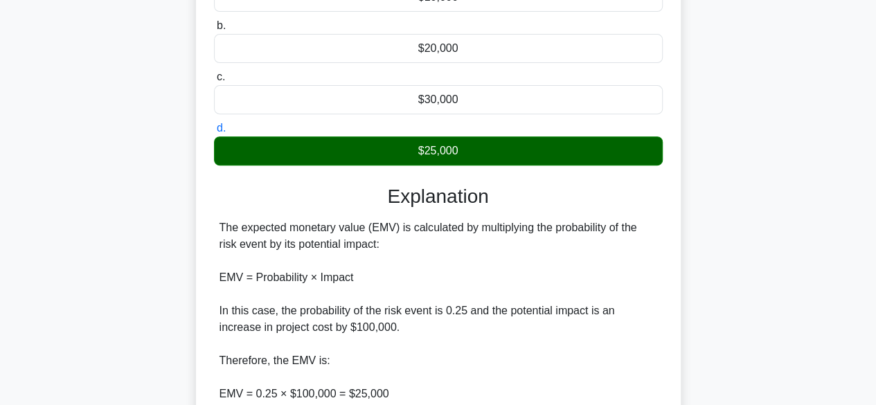
scroll to position [397, 0]
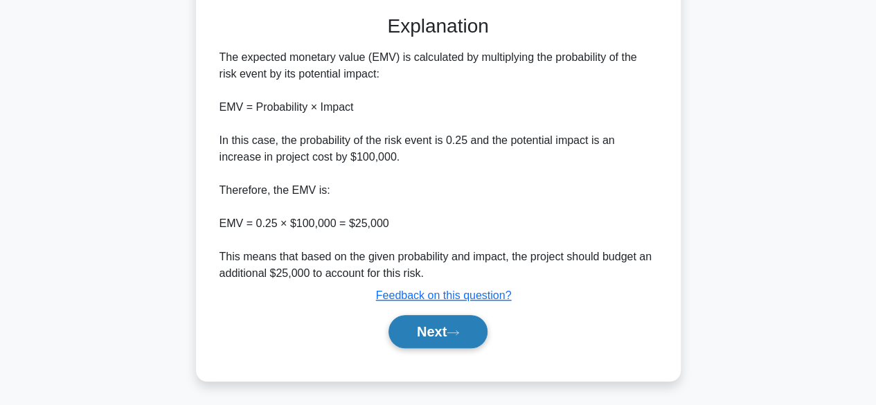
click at [421, 325] on button "Next" at bounding box center [437, 331] width 99 height 33
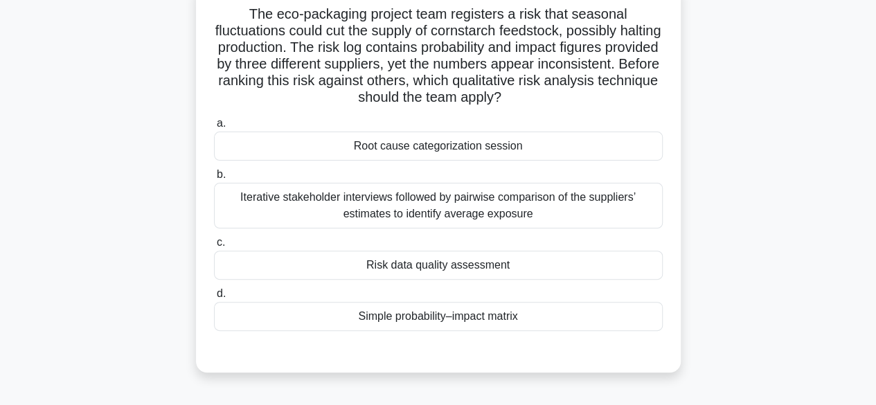
scroll to position [66, 0]
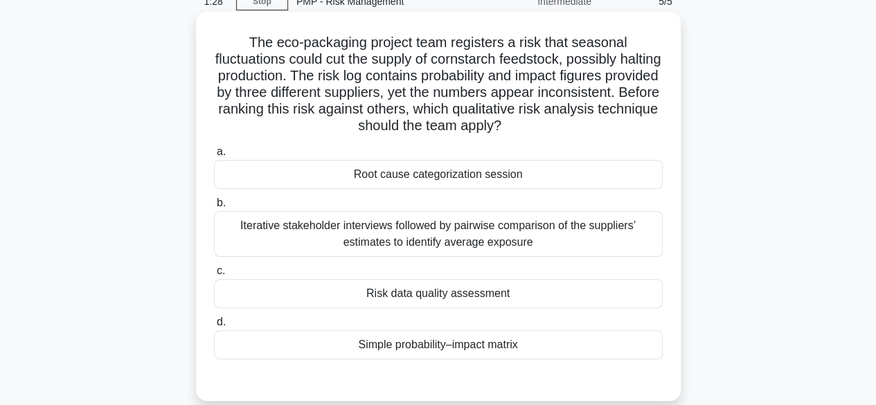
click at [388, 343] on div "Simple probability–impact matrix" at bounding box center [438, 344] width 449 height 29
click at [214, 327] on input "d. Simple probability–impact matrix" at bounding box center [214, 322] width 0 height 9
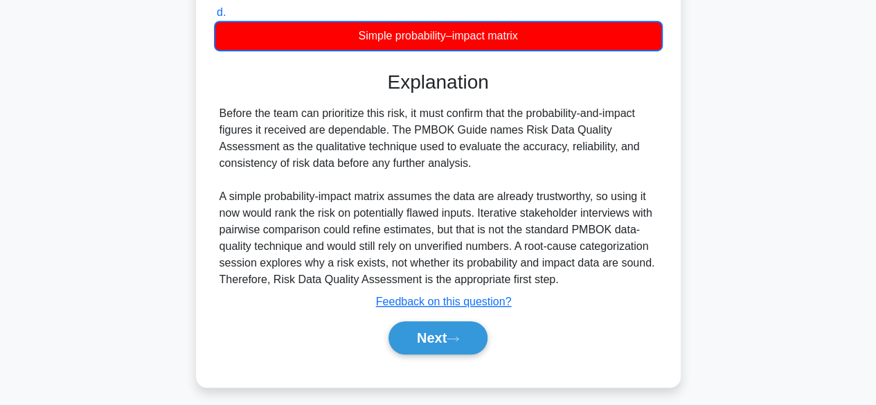
scroll to position [382, 0]
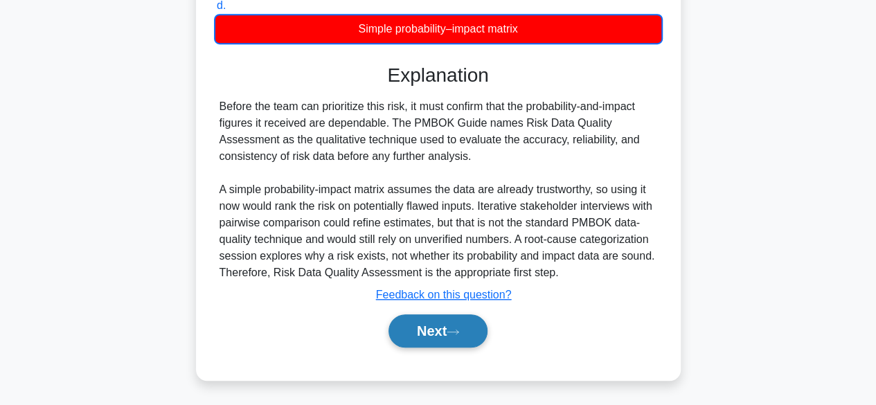
click at [400, 332] on button "Next" at bounding box center [437, 330] width 99 height 33
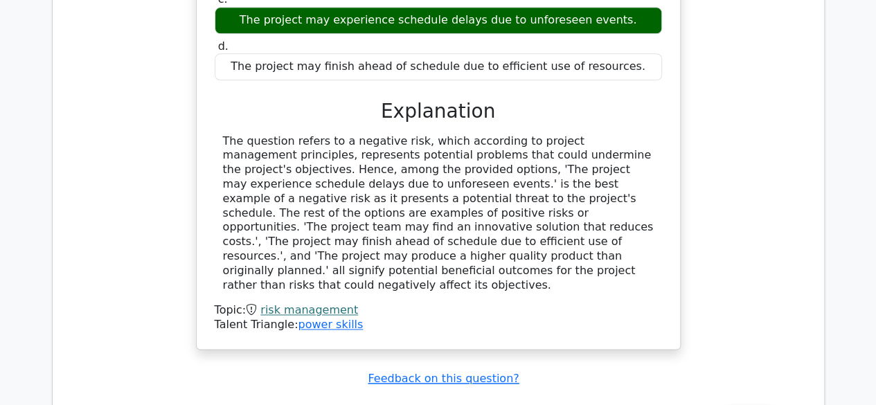
scroll to position [1177, 0]
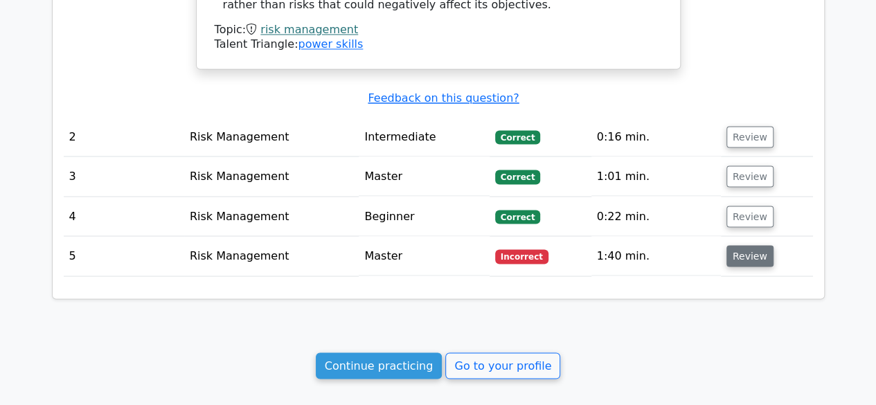
click at [738, 245] on button "Review" at bounding box center [749, 255] width 47 height 21
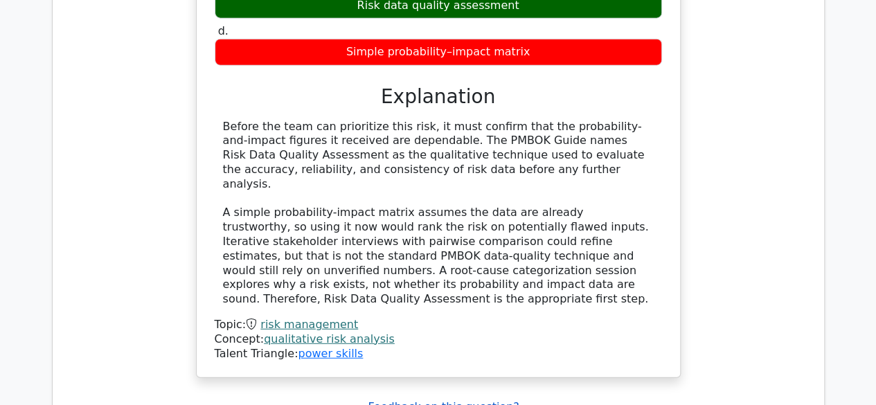
scroll to position [1869, 0]
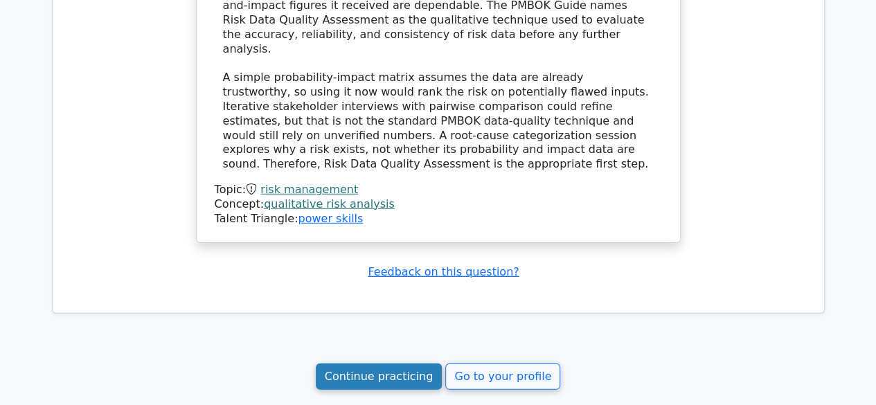
click at [409, 364] on link "Continue practicing" at bounding box center [379, 377] width 127 height 26
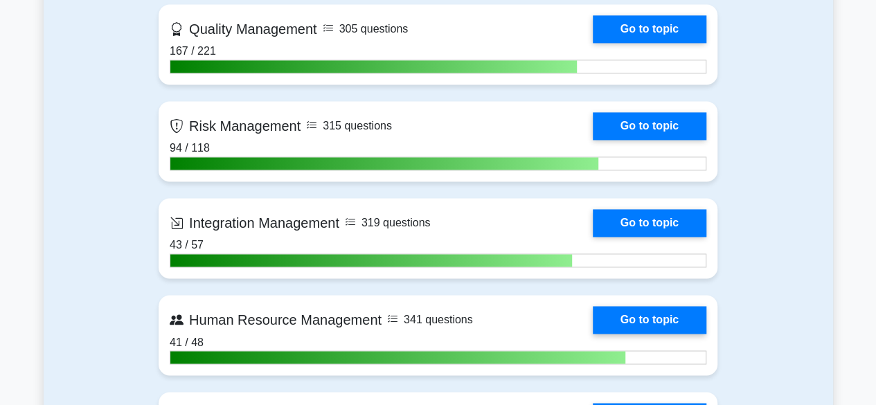
scroll to position [900, 0]
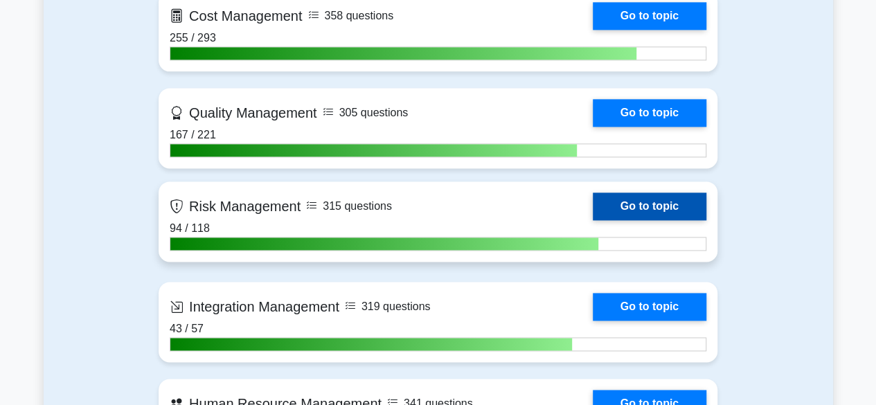
click at [670, 208] on link "Go to topic" at bounding box center [650, 206] width 114 height 28
